Goal: Information Seeking & Learning: Compare options

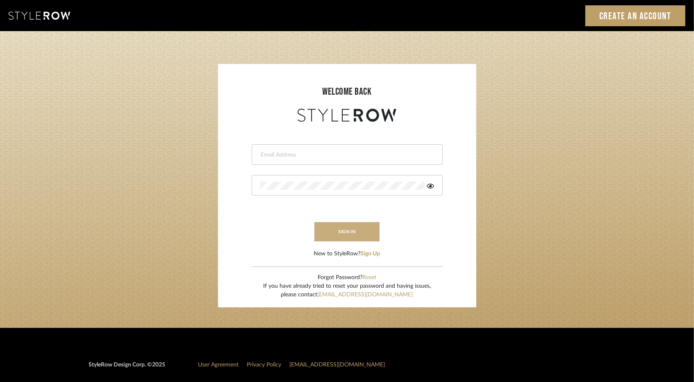
type input "intern@meyerinteriors.com"
click at [351, 233] on button "sign in" at bounding box center [347, 231] width 66 height 19
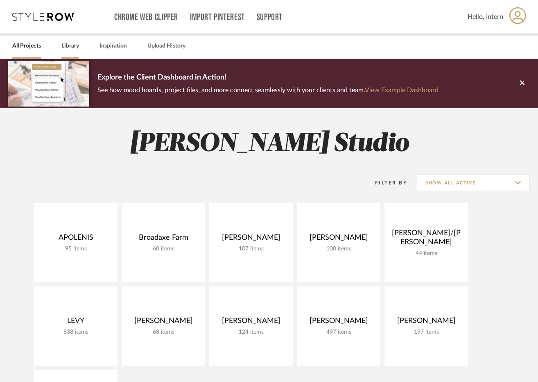
click at [66, 46] on link "Library" at bounding box center [70, 46] width 18 height 11
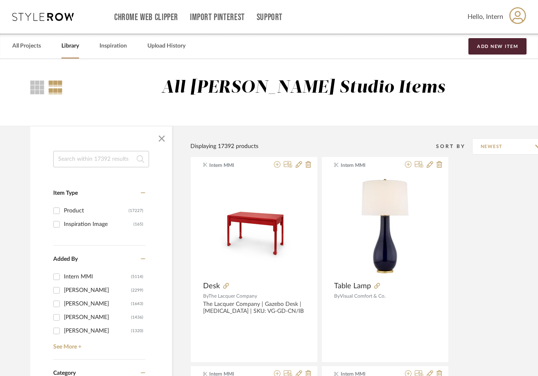
click at [83, 161] on input at bounding box center [101, 159] width 96 height 16
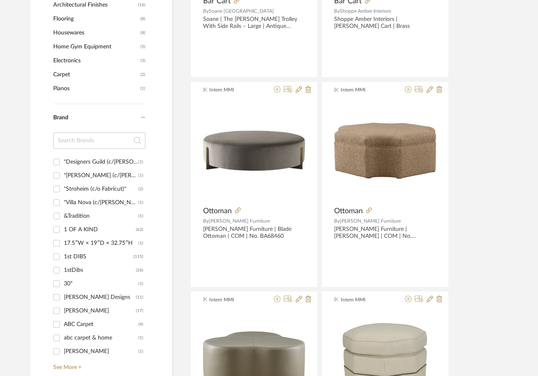
scroll to position [697, 0]
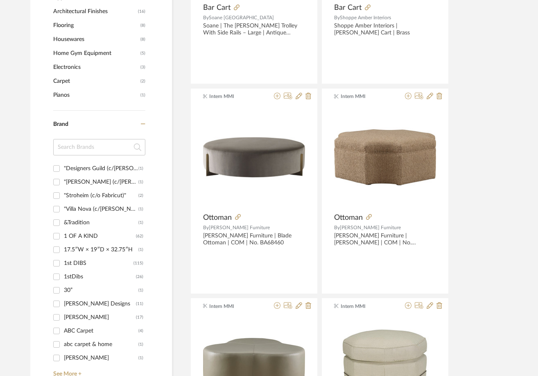
click at [66, 152] on input at bounding box center [99, 147] width 92 height 16
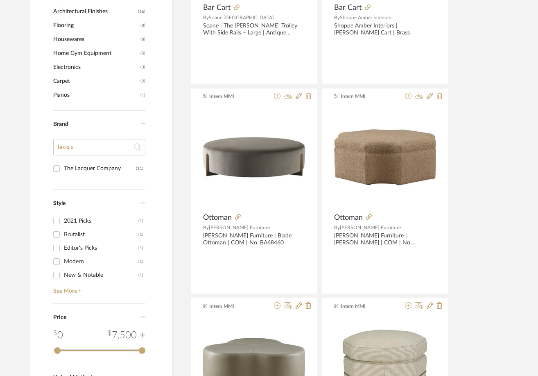
type input "lacqu"
click at [92, 166] on div "The Lacquer Company" at bounding box center [100, 168] width 72 height 13
click at [63, 166] on input "The Lacquer Company (11)" at bounding box center [56, 168] width 13 height 13
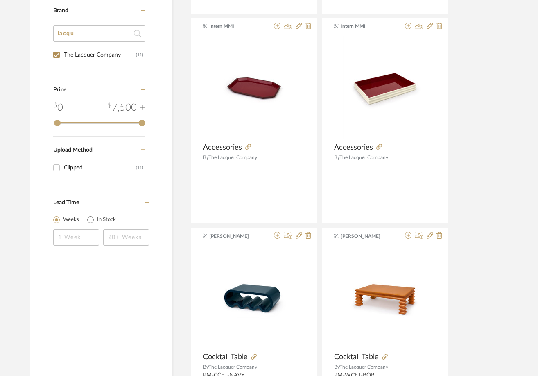
scroll to position [239, 0]
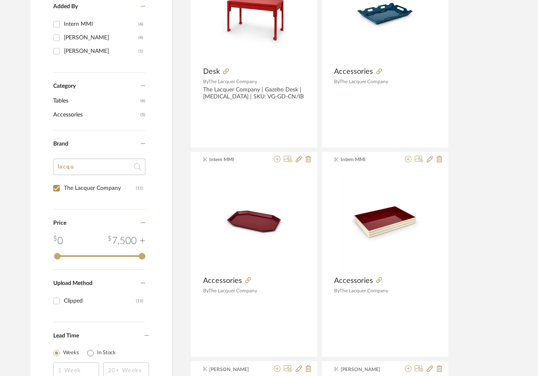
click at [63, 187] on input "The Lacquer Company (11)" at bounding box center [56, 188] width 13 height 13
checkbox input "false"
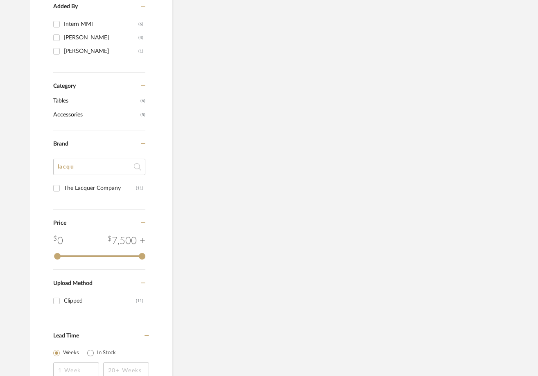
drag, startPoint x: 87, startPoint y: 166, endPoint x: 49, endPoint y: 164, distance: 37.8
click at [51, 164] on div "Item Type Product (11) Added By Intern MMI (6) Maddie Warlick (4) Amy Fleener (…" at bounding box center [101, 156] width 142 height 488
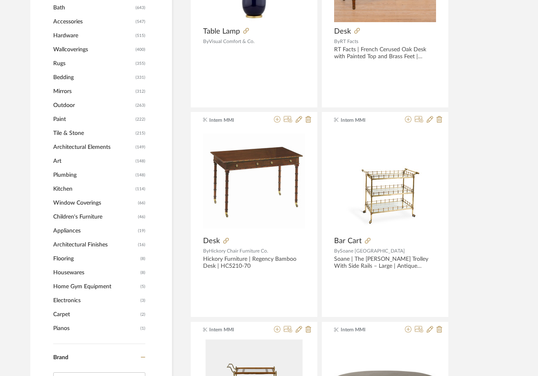
type input "OO"
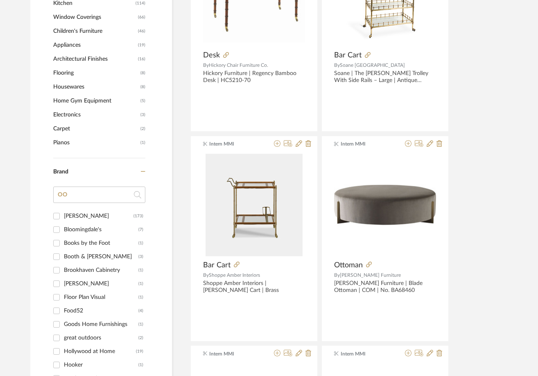
scroll to position [798, 0]
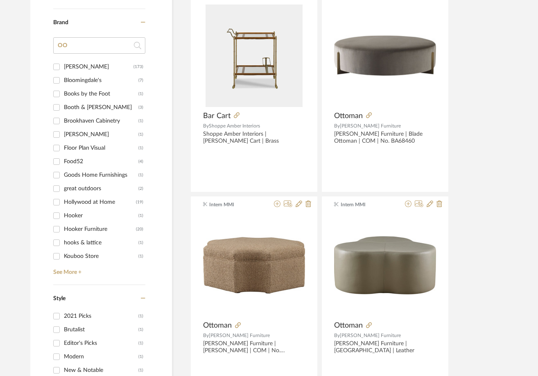
drag, startPoint x: 76, startPoint y: 51, endPoint x: 0, endPoint y: 43, distance: 76.6
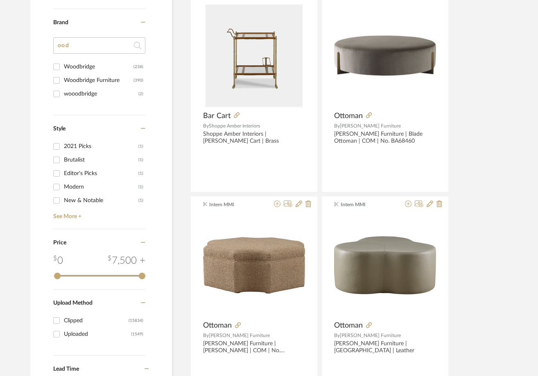
type input "oo"
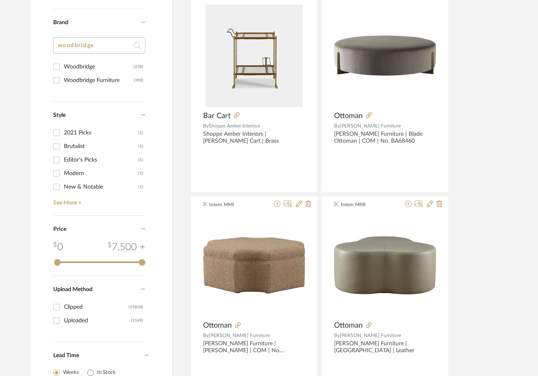
type input "woodbridge"
click at [110, 80] on div "Woodbridge Furniture" at bounding box center [99, 80] width 70 height 13
click at [63, 80] on input "Woodbridge Furniture (390)" at bounding box center [56, 80] width 13 height 13
checkbox input "true"
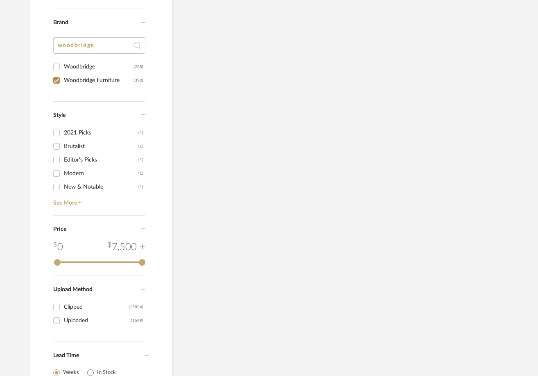
click at [93, 68] on div "Woodbridge" at bounding box center [99, 66] width 70 height 13
click at [63, 68] on input "Woodbridge (238)" at bounding box center [56, 66] width 13 height 13
checkbox input "false"
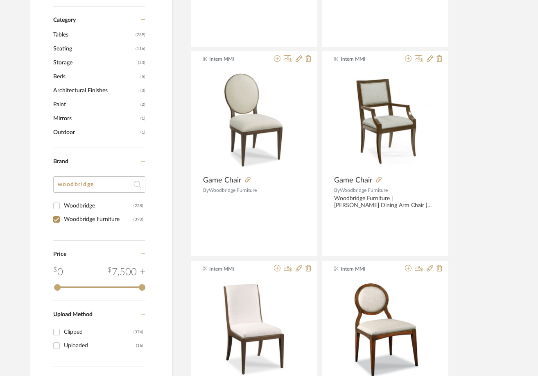
scroll to position [334, 0]
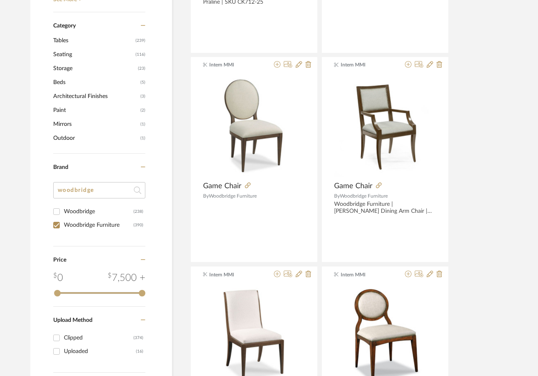
click at [75, 218] on label "Woodbridge Furniture (390)" at bounding box center [103, 225] width 79 height 14
click at [63, 218] on input "Woodbridge Furniture (390)" at bounding box center [56, 224] width 13 height 13
checkbox input "false"
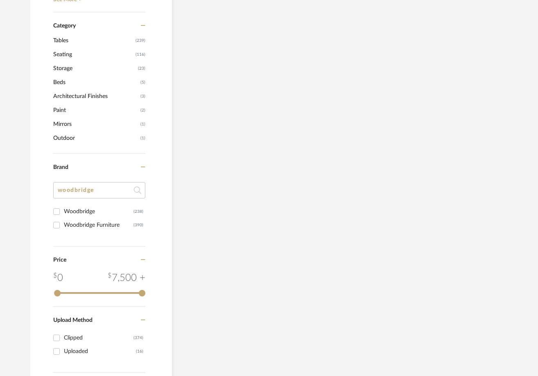
click at [73, 208] on div "Woodbridge" at bounding box center [99, 211] width 70 height 13
click at [63, 208] on input "Woodbridge (238)" at bounding box center [56, 211] width 13 height 13
checkbox input "true"
click at [69, 221] on div "Woodbridge Furniture" at bounding box center [99, 224] width 70 height 13
click at [63, 221] on input "Woodbridge Furniture (390)" at bounding box center [56, 224] width 13 height 13
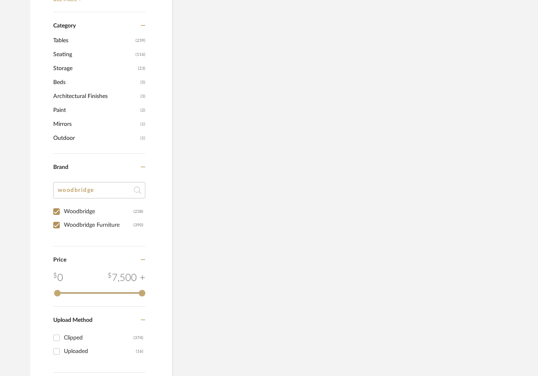
checkbox input "true"
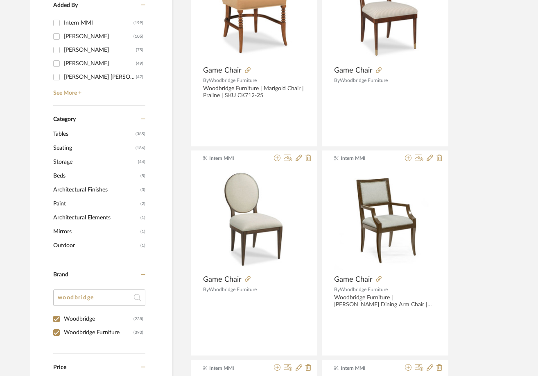
click at [57, 133] on span "Tables" at bounding box center [93, 134] width 80 height 14
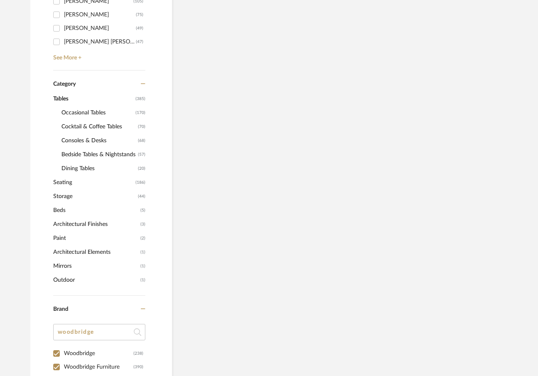
scroll to position [293, 0]
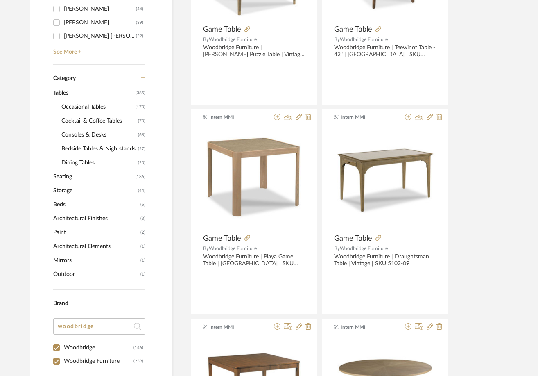
click at [78, 105] on span "Occasional Tables" at bounding box center [97, 107] width 72 height 14
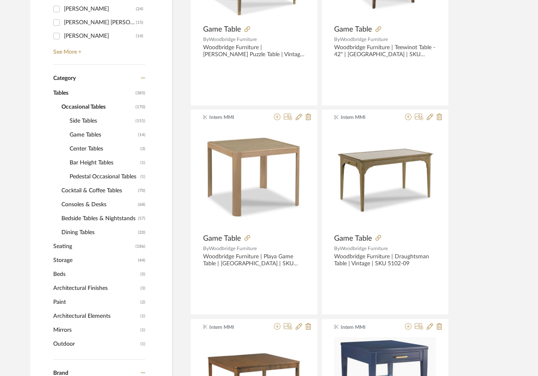
click at [66, 202] on span "Consoles & Desks" at bounding box center [98, 204] width 75 height 14
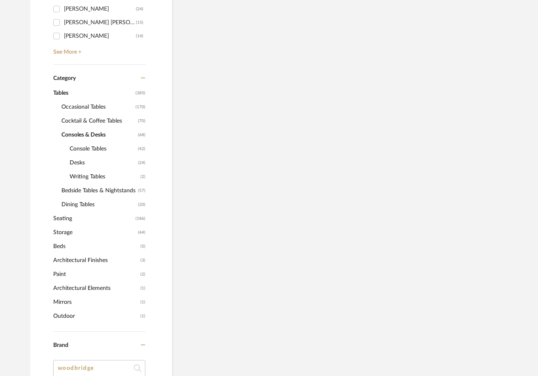
scroll to position [307, 0]
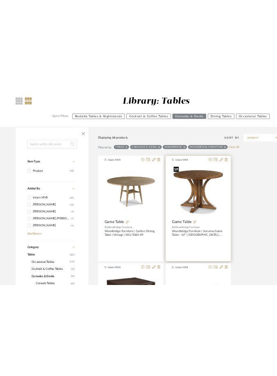
scroll to position [61, 0]
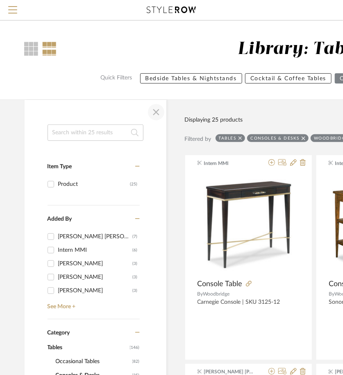
click at [158, 109] on span "button" at bounding box center [156, 112] width 20 height 20
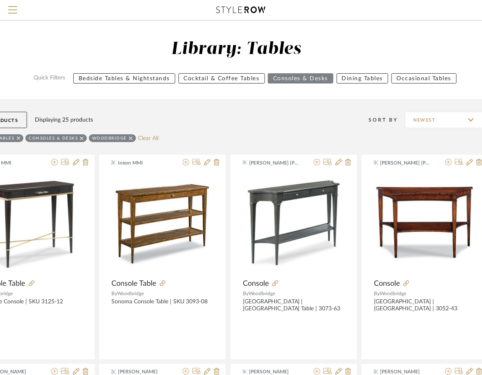
scroll to position [0, 66]
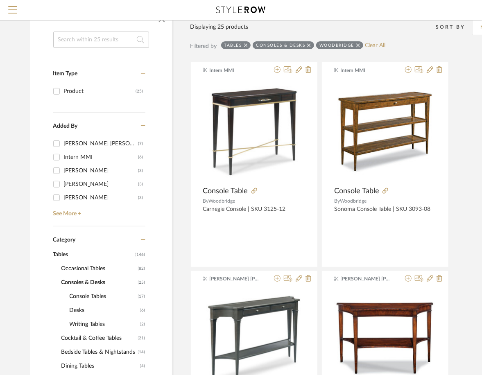
scroll to position [164, 0]
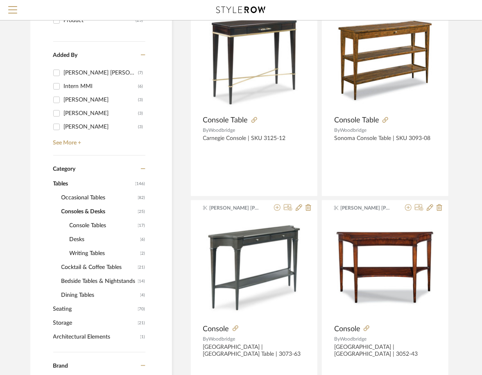
click at [71, 242] on span "Desks" at bounding box center [104, 240] width 69 height 14
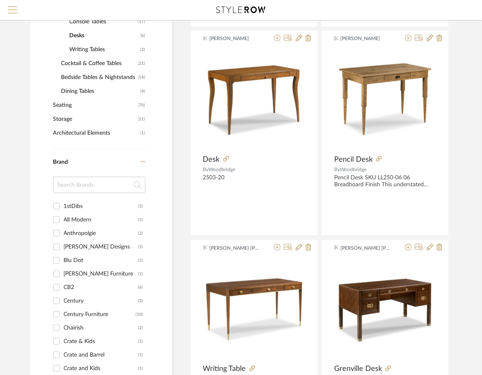
scroll to position [328, 0]
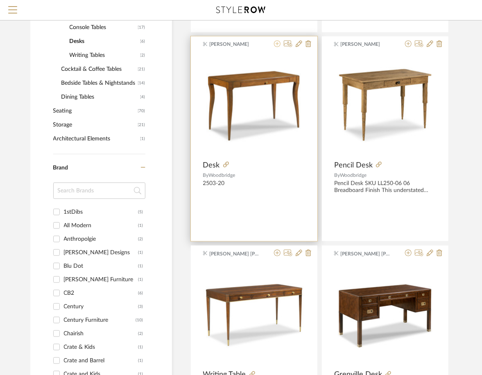
click at [277, 42] on icon at bounding box center [277, 44] width 7 height 7
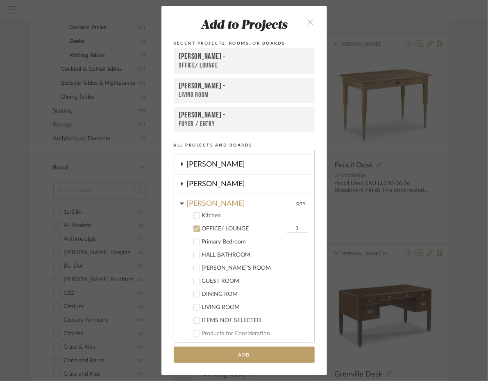
scroll to position [155, 0]
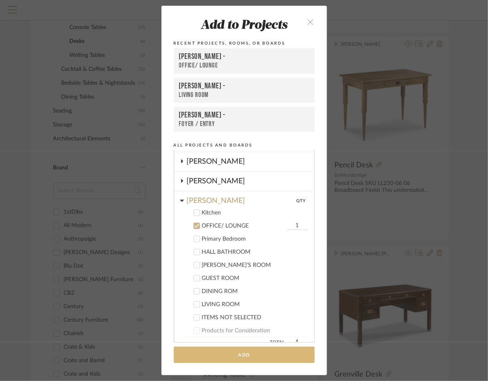
click at [230, 362] on button "Add" at bounding box center [244, 355] width 141 height 17
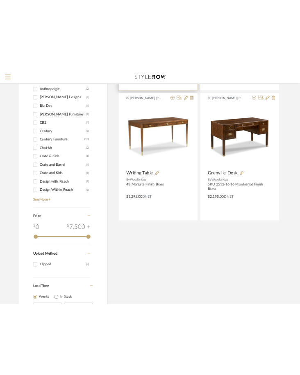
scroll to position [574, 0]
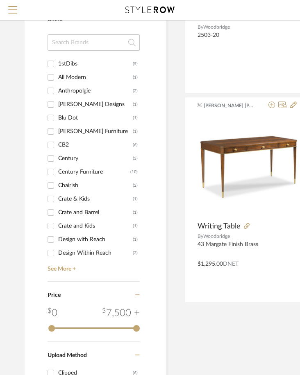
scroll to position [371, 0]
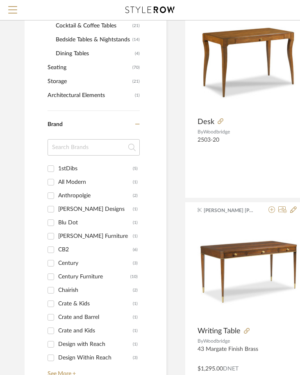
click at [66, 141] on input at bounding box center [94, 147] width 92 height 16
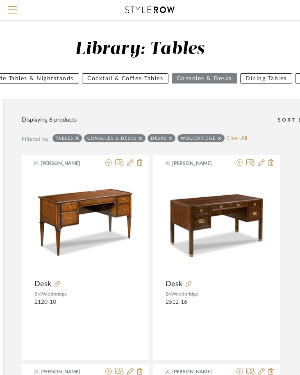
scroll to position [0, 163]
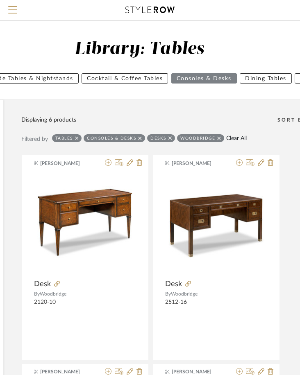
click at [238, 136] on link "Clear All" at bounding box center [236, 138] width 20 height 7
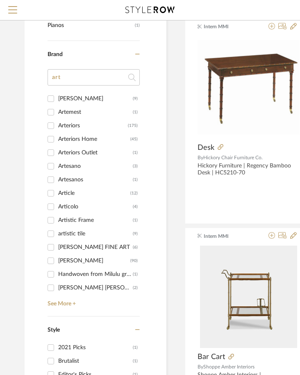
scroll to position [756, 0]
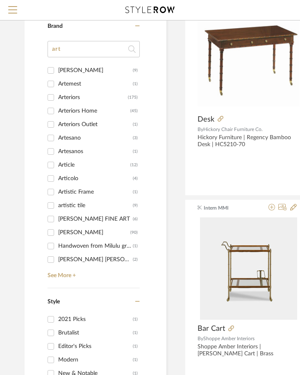
click at [74, 51] on input "art" at bounding box center [94, 49] width 92 height 16
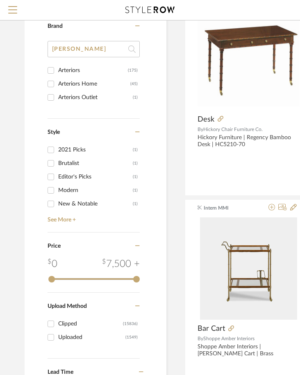
type input "[PERSON_NAME]"
click at [48, 67] on input "Arteriors (175)" at bounding box center [50, 70] width 13 height 13
checkbox input "true"
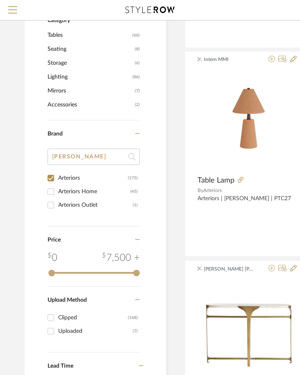
scroll to position [301, 0]
click at [56, 188] on input "Arteriors Home (45)" at bounding box center [50, 191] width 13 height 13
checkbox input "true"
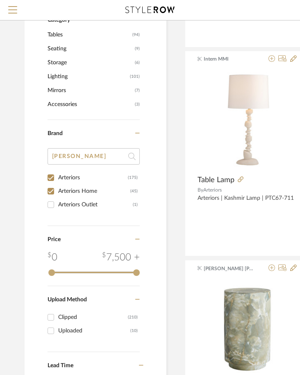
scroll to position [96, 0]
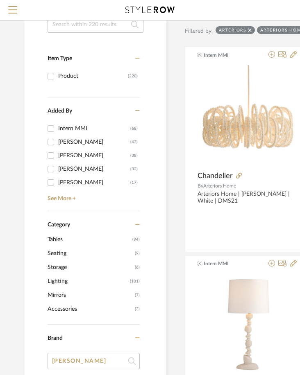
click at [61, 235] on span "Tables" at bounding box center [89, 240] width 83 height 14
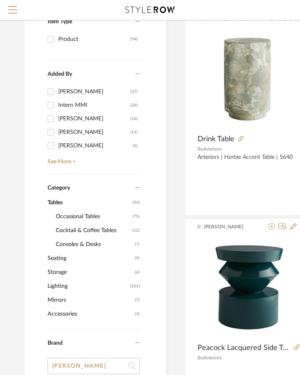
scroll to position [149, 0]
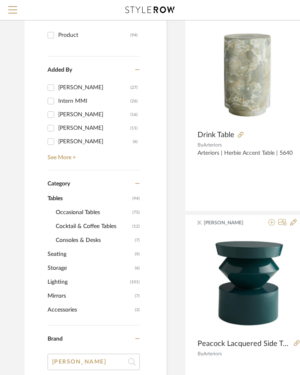
click at [68, 213] on span "Occasional Tables" at bounding box center [93, 213] width 75 height 14
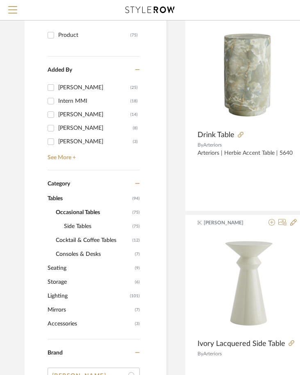
click at [68, 226] on span "Side Tables" at bounding box center [97, 227] width 66 height 14
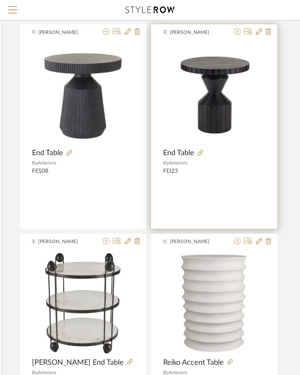
scroll to position [3637, 166]
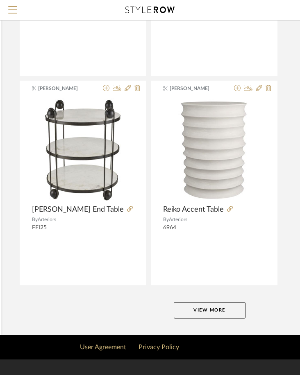
click at [242, 306] on button "View More" at bounding box center [210, 310] width 72 height 16
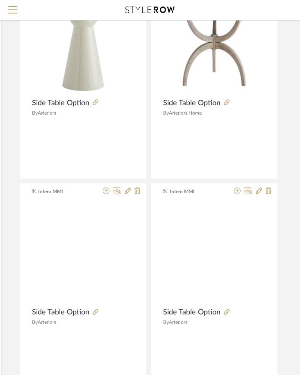
scroll to position [4579, 166]
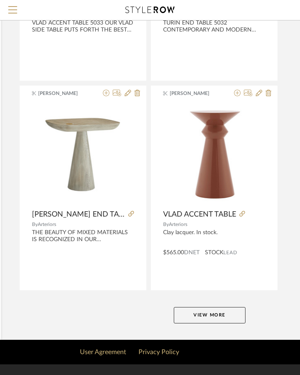
click at [202, 307] on button "View More" at bounding box center [210, 315] width 72 height 16
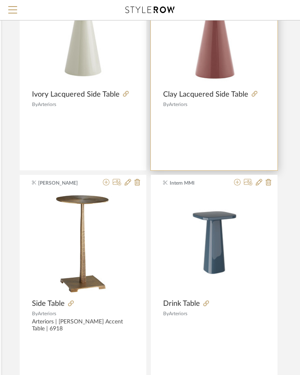
scroll to position [415, 166]
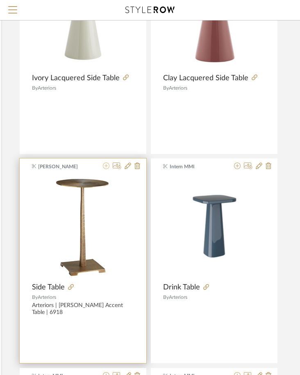
click at [105, 168] on icon at bounding box center [106, 166] width 7 height 7
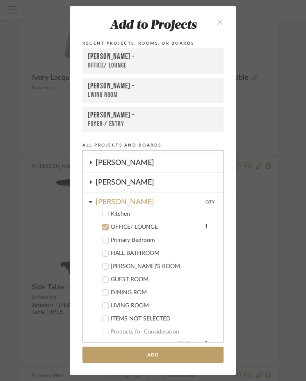
scroll to position [155, 0]
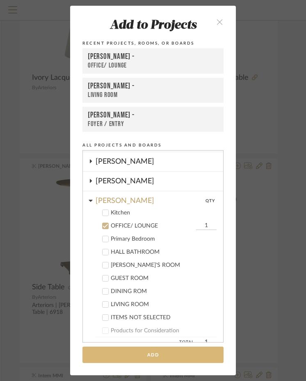
click at [152, 353] on button "Add" at bounding box center [152, 355] width 141 height 17
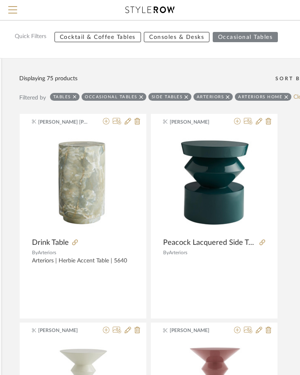
scroll to position [0, 166]
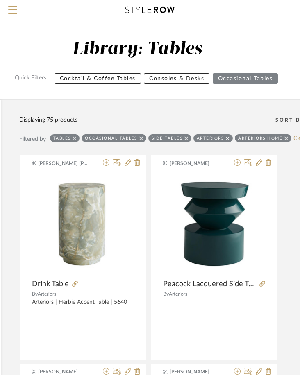
click at [111, 103] on div "Displaying 75 products Sort By Newest" at bounding box center [209, 115] width 381 height 31
click at [15, 6] on span "Menu" at bounding box center [12, 6] width 9 height 1
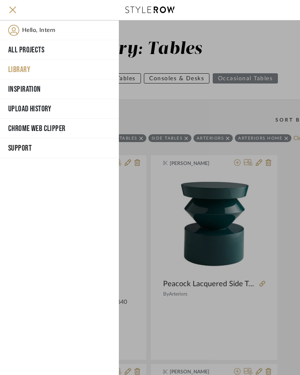
click at [185, 118] on div at bounding box center [209, 197] width 181 height 355
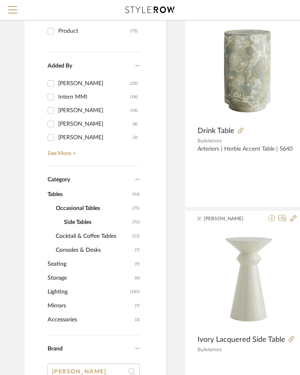
scroll to position [328, 0]
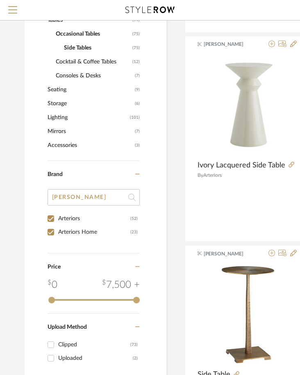
click at [56, 215] on input "Arteriors (52)" at bounding box center [50, 218] width 13 height 13
checkbox input "false"
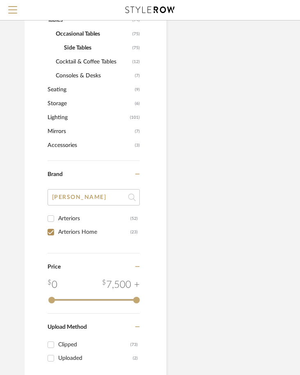
scroll to position [320, 0]
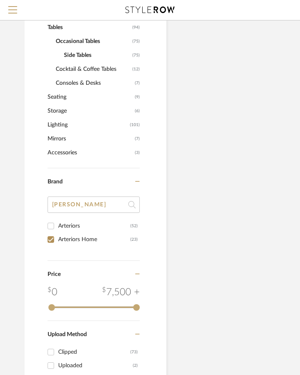
click at [61, 261] on div "Price" at bounding box center [94, 273] width 92 height 24
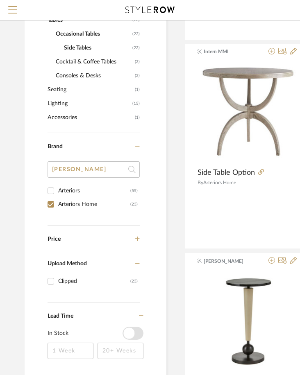
click at [62, 208] on div "Arteriors Home" at bounding box center [94, 204] width 72 height 13
click at [57, 208] on input "Arteriors Home (23)" at bounding box center [50, 204] width 13 height 13
checkbox input "false"
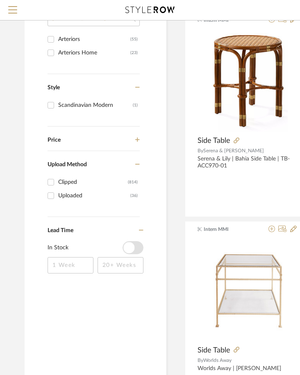
scroll to position [860, 0]
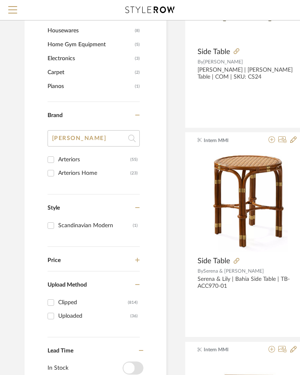
drag, startPoint x: 75, startPoint y: 145, endPoint x: -3, endPoint y: 141, distance: 78.8
type input "oo"
type input "woodbrid"
click at [65, 167] on div "Woodbridge Furniture" at bounding box center [94, 173] width 72 height 13
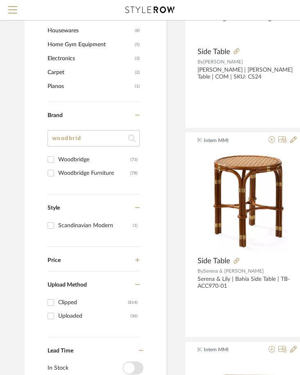
click at [57, 167] on input "Woodbridge Furniture (78)" at bounding box center [50, 173] width 13 height 13
checkbox input "true"
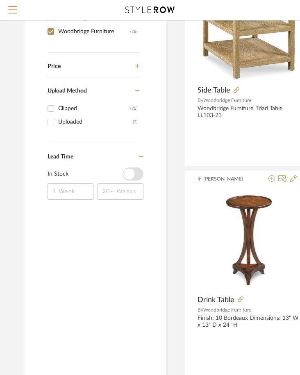
scroll to position [492, 0]
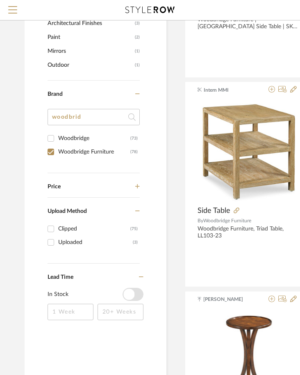
click at [64, 140] on div "Woodbridge" at bounding box center [94, 138] width 72 height 13
click at [57, 140] on input "Woodbridge (73)" at bounding box center [50, 138] width 13 height 13
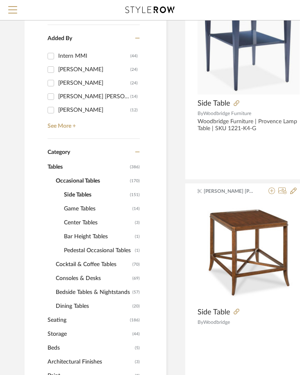
scroll to position [205, 0]
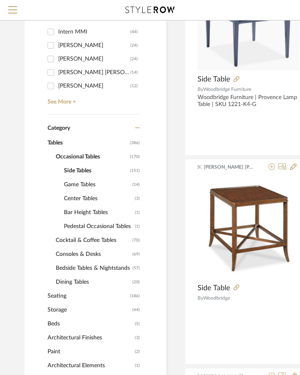
click at [79, 170] on span "Side Tables" at bounding box center [96, 171] width 64 height 14
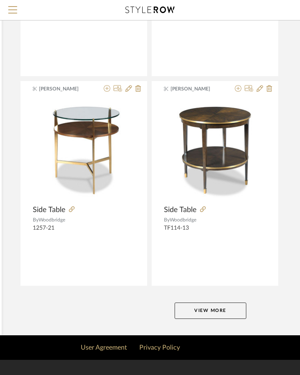
scroll to position [3637, 165]
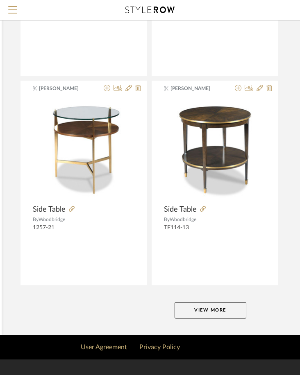
click at [211, 311] on button "View More" at bounding box center [211, 310] width 72 height 16
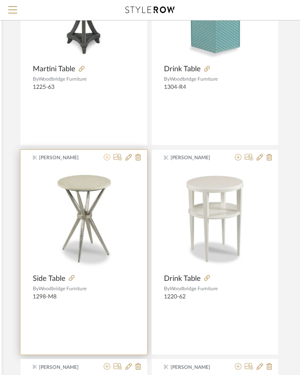
click at [104, 154] on icon at bounding box center [107, 157] width 7 height 7
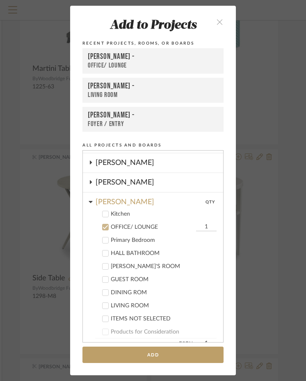
scroll to position [155, 0]
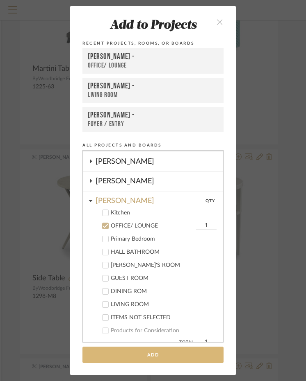
click at [135, 351] on button "Add" at bounding box center [152, 355] width 141 height 17
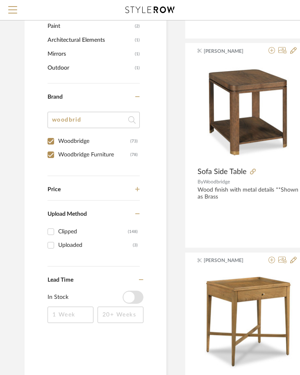
scroll to position [523, 0]
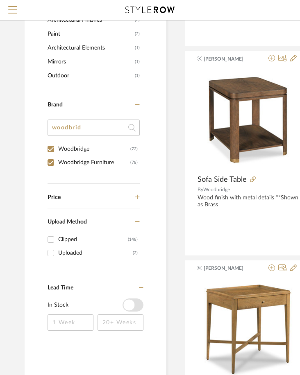
click at [70, 153] on div "Woodbridge" at bounding box center [94, 149] width 72 height 13
click at [57, 153] on input "Woodbridge (73)" at bounding box center [50, 149] width 13 height 13
checkbox input "false"
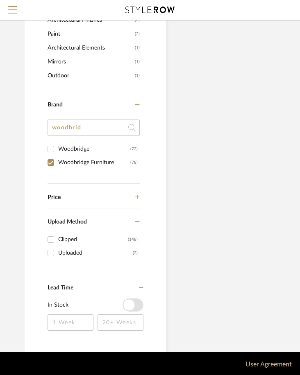
scroll to position [495, 0]
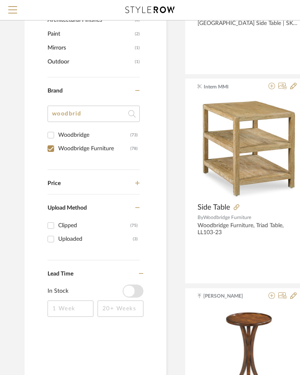
click at [60, 153] on div "Woodbridge Furniture" at bounding box center [94, 148] width 72 height 13
click at [57, 153] on input "Woodbridge Furniture (78)" at bounding box center [50, 148] width 13 height 13
checkbox input "false"
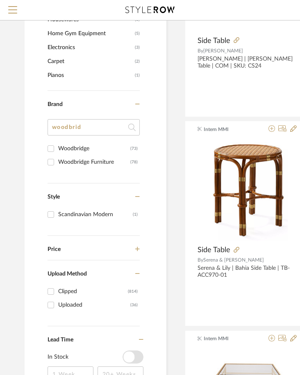
scroll to position [824, 0]
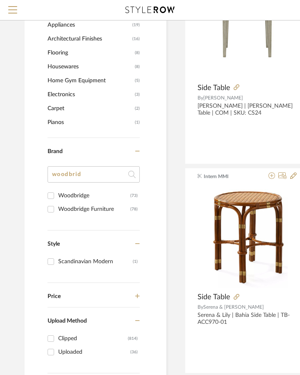
drag, startPoint x: 88, startPoint y: 178, endPoint x: 49, endPoint y: 173, distance: 39.2
click at [49, 173] on input "woodbrid" at bounding box center [94, 174] width 92 height 16
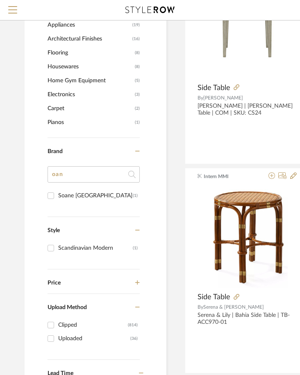
type input "oa"
type input "soane"
click at [83, 197] on div "Soane [GEOGRAPHIC_DATA]" at bounding box center [95, 195] width 75 height 13
click at [57, 197] on input "Soane Britain (1)" at bounding box center [50, 195] width 13 height 13
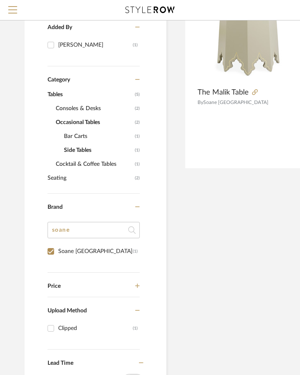
scroll to position [207, 0]
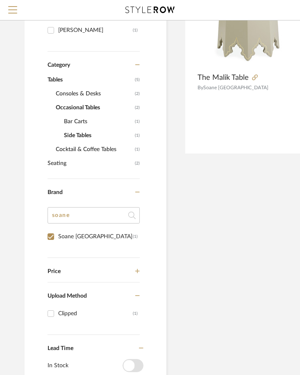
click at [56, 243] on div "Soane Britain (1)" at bounding box center [94, 240] width 92 height 20
click at [56, 239] on input "Soane Britain (1)" at bounding box center [50, 236] width 13 height 13
checkbox input "false"
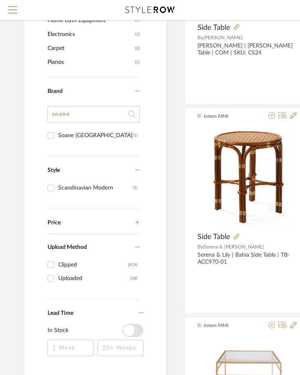
scroll to position [780, 0]
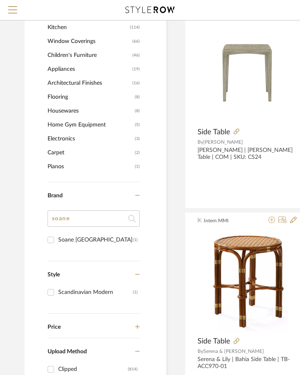
drag, startPoint x: 72, startPoint y: 225, endPoint x: 3, endPoint y: 225, distance: 68.4
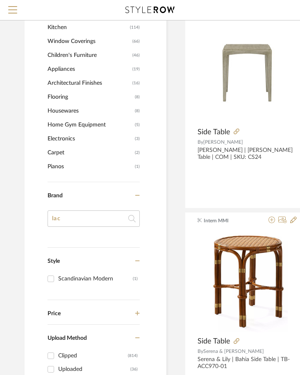
type input "la"
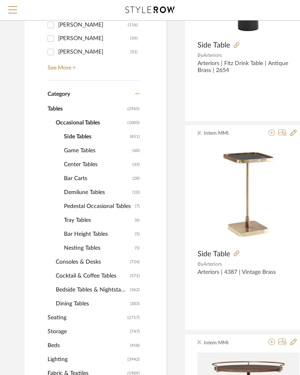
scroll to position [84, 0]
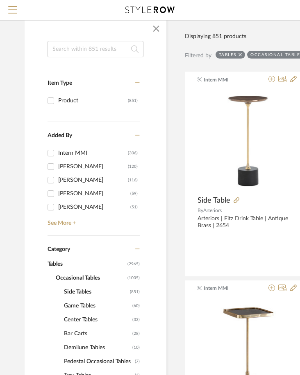
type input "black"
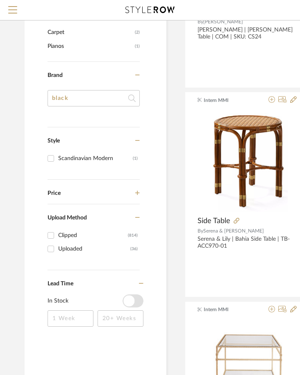
scroll to position [903, 0]
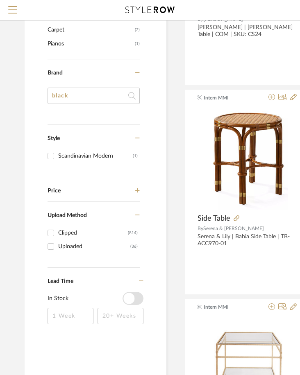
drag, startPoint x: 74, startPoint y: 95, endPoint x: 34, endPoint y: 63, distance: 51.2
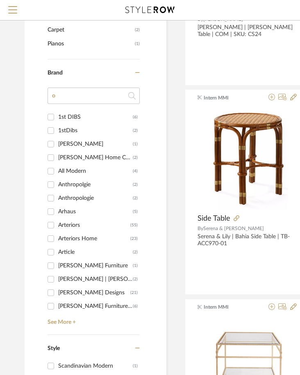
type input "oa"
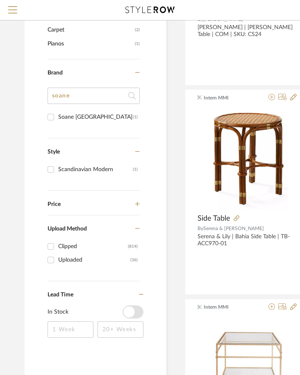
type input "soane"
drag, startPoint x: 82, startPoint y: 126, endPoint x: 81, endPoint y: 120, distance: 5.8
click at [82, 126] on div "Soane Britain (1)" at bounding box center [94, 120] width 92 height 20
click at [81, 120] on div "Soane [GEOGRAPHIC_DATA]" at bounding box center [95, 117] width 75 height 13
click at [57, 120] on input "Soane Britain (1)" at bounding box center [50, 117] width 13 height 13
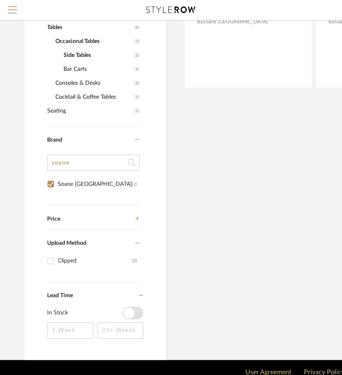
scroll to position [302, 0]
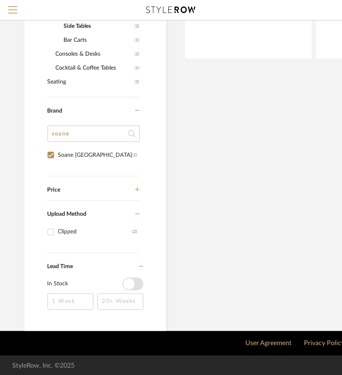
click at [60, 157] on div "Soane [GEOGRAPHIC_DATA]" at bounding box center [95, 155] width 75 height 13
click at [57, 157] on input "Soane Britain (2)" at bounding box center [50, 155] width 13 height 13
checkbox input "false"
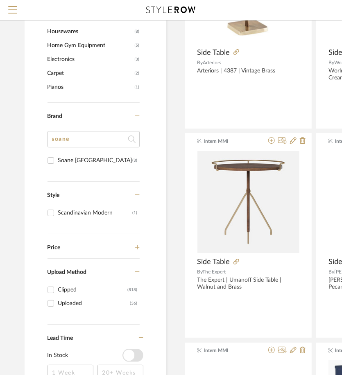
scroll to position [860, 0]
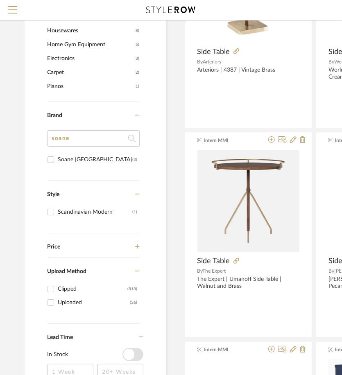
drag, startPoint x: 82, startPoint y: 137, endPoint x: 17, endPoint y: 140, distance: 64.4
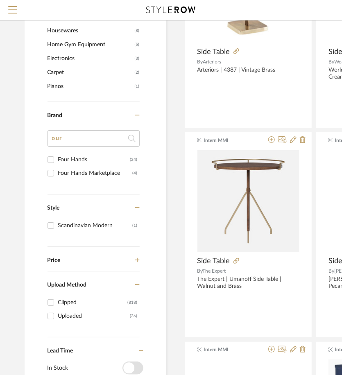
type input "ou"
type input "four han"
click at [87, 160] on div "Four Hands" at bounding box center [94, 159] width 72 height 13
click at [57, 160] on input "Four Hands (24)" at bounding box center [50, 159] width 13 height 13
checkbox input "true"
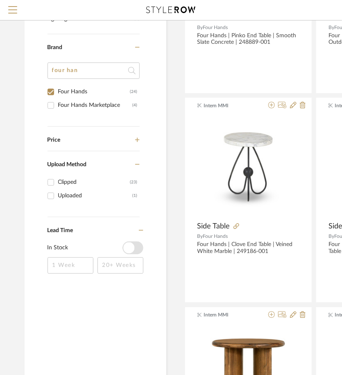
scroll to position [457, 0]
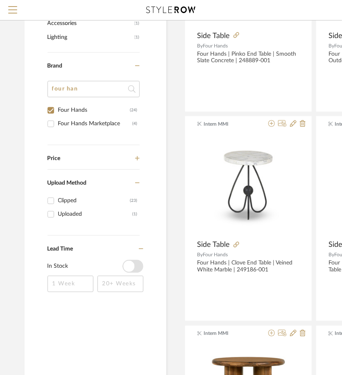
click at [91, 127] on div "Four Hands Marketplace" at bounding box center [95, 124] width 75 height 13
click at [57, 127] on input "Four Hands Marketplace (4)" at bounding box center [50, 124] width 13 height 13
checkbox input "true"
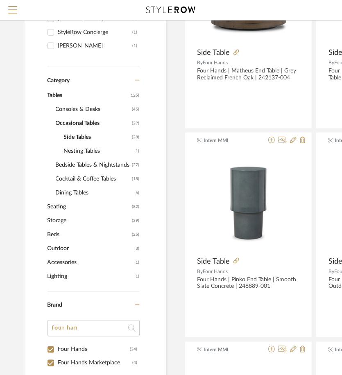
scroll to position [266, 0]
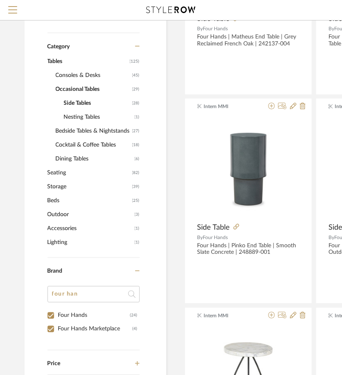
click at [73, 75] on span "Consoles & Desks" at bounding box center [93, 75] width 75 height 14
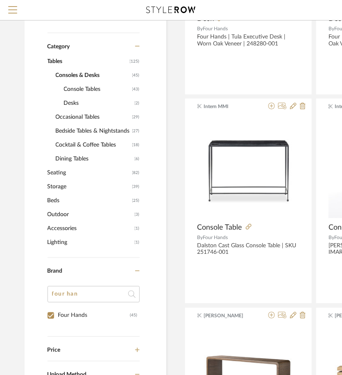
click at [71, 97] on span "Desks" at bounding box center [98, 103] width 69 height 14
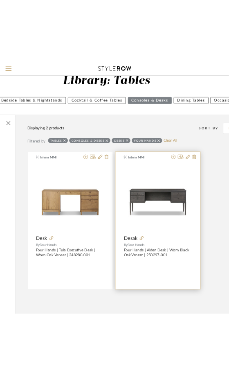
scroll to position [20, 143]
